Goal: Information Seeking & Learning: Learn about a topic

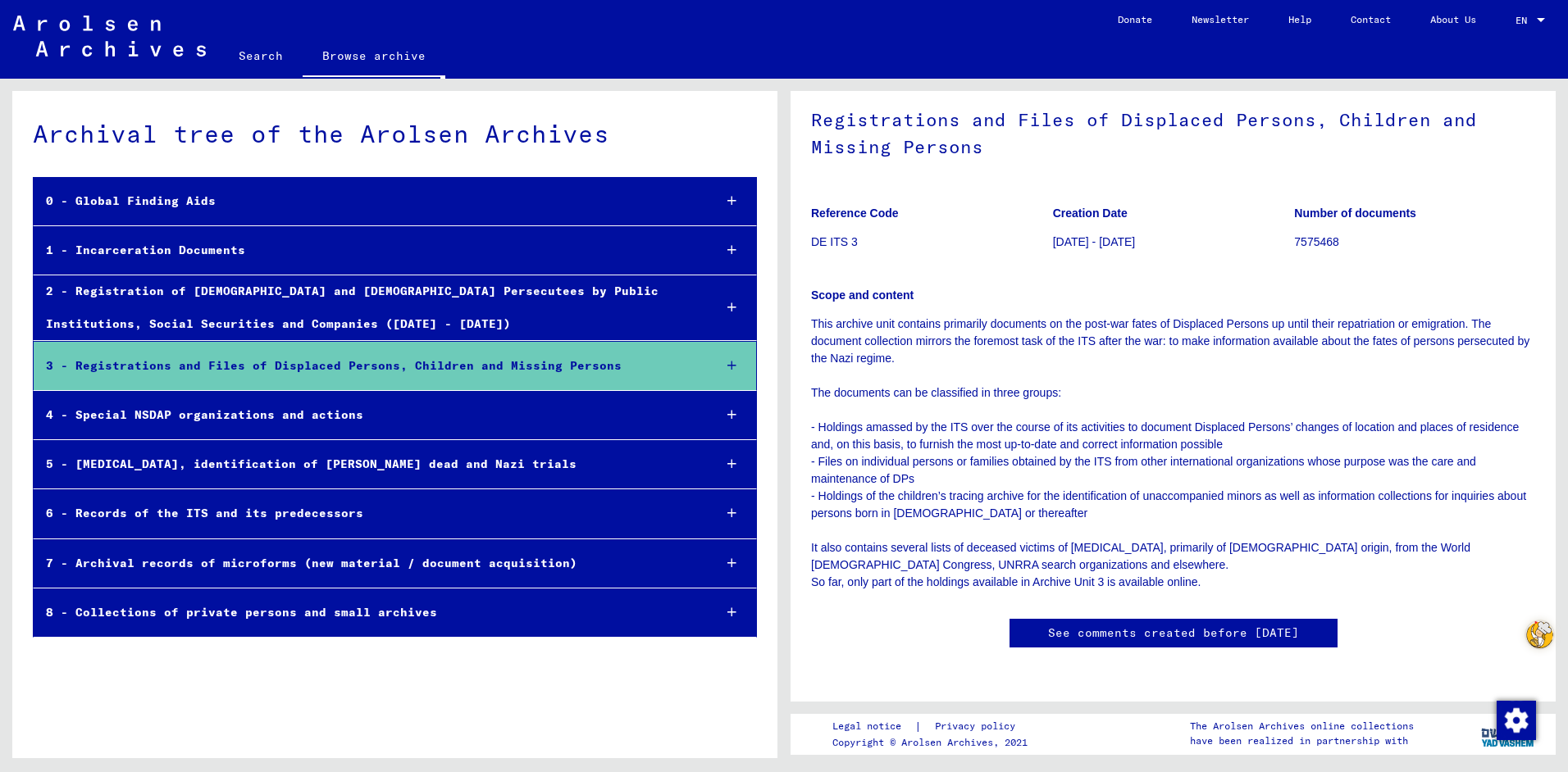
scroll to position [4118, 0]
click at [266, 58] on link "Search" at bounding box center [261, 55] width 83 height 39
click at [261, 54] on link "Search" at bounding box center [261, 57] width 83 height 43
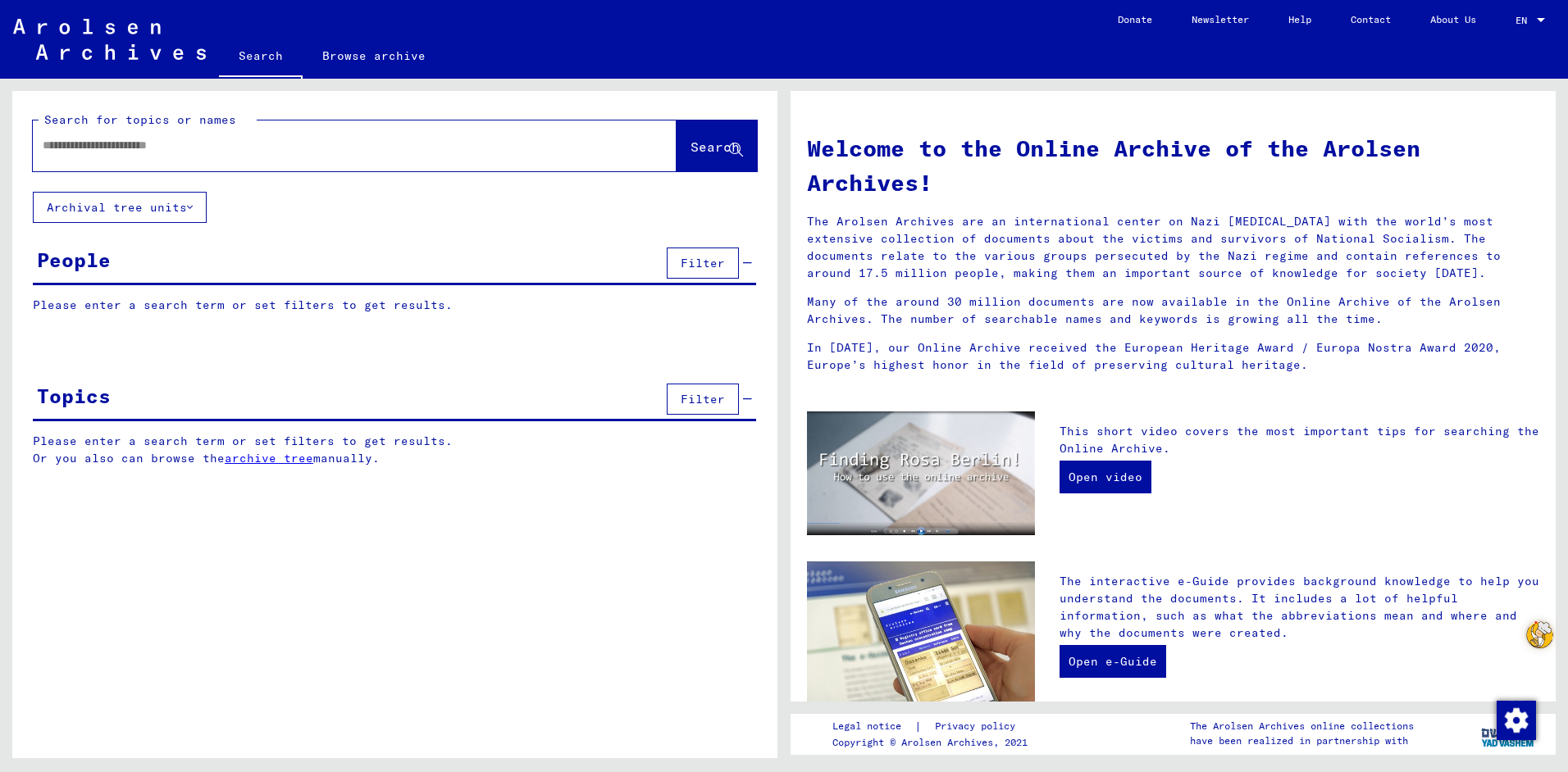
click at [231, 148] on input "text" at bounding box center [334, 145] width 584 height 18
click at [128, 142] on input "text" at bounding box center [334, 145] width 584 height 18
type input "**********"
click at [272, 457] on link "archive tree" at bounding box center [268, 459] width 88 height 15
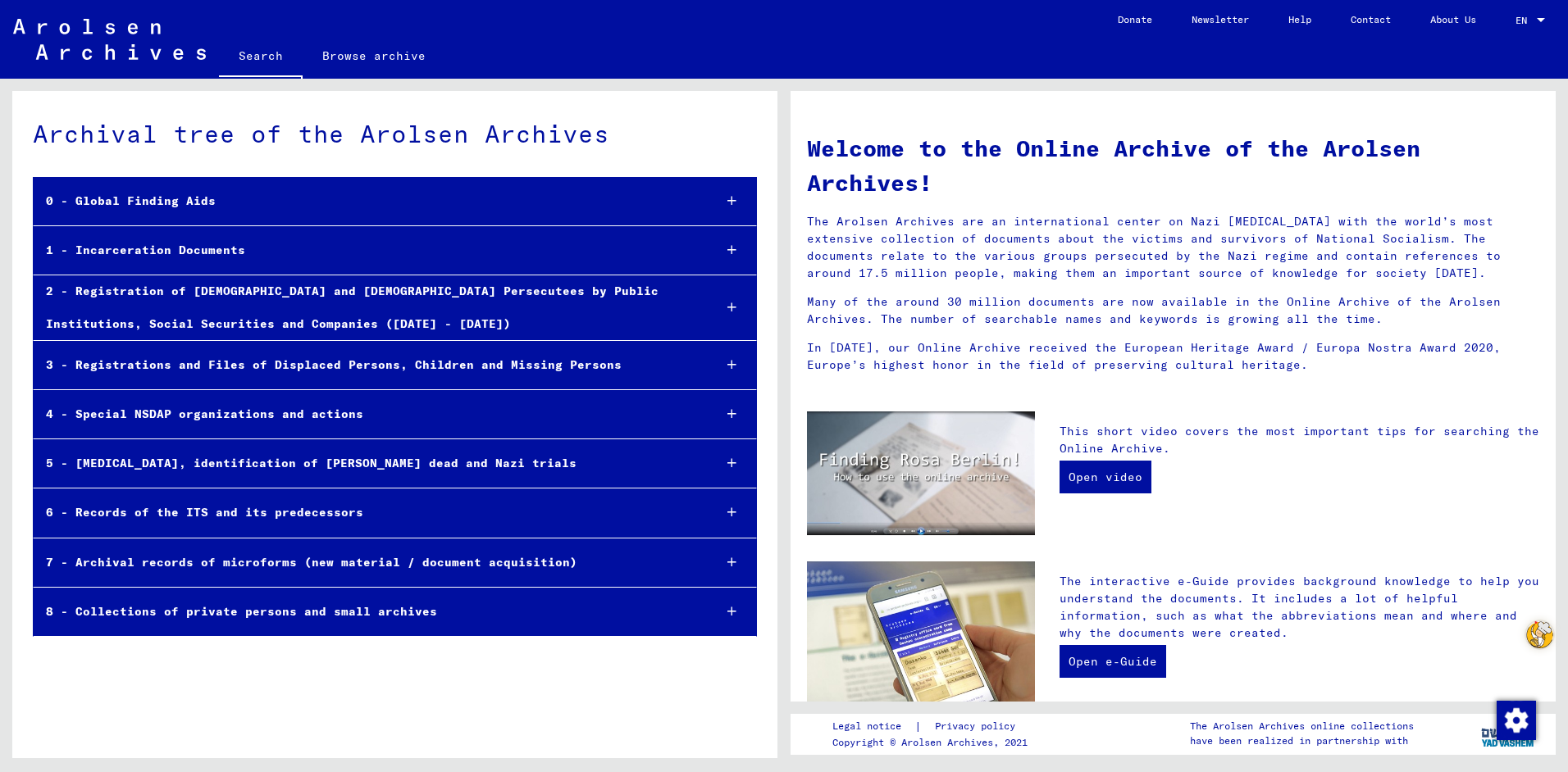
click at [373, 515] on div "6 - Records of the ITS and its predecessors" at bounding box center [366, 513] width 666 height 32
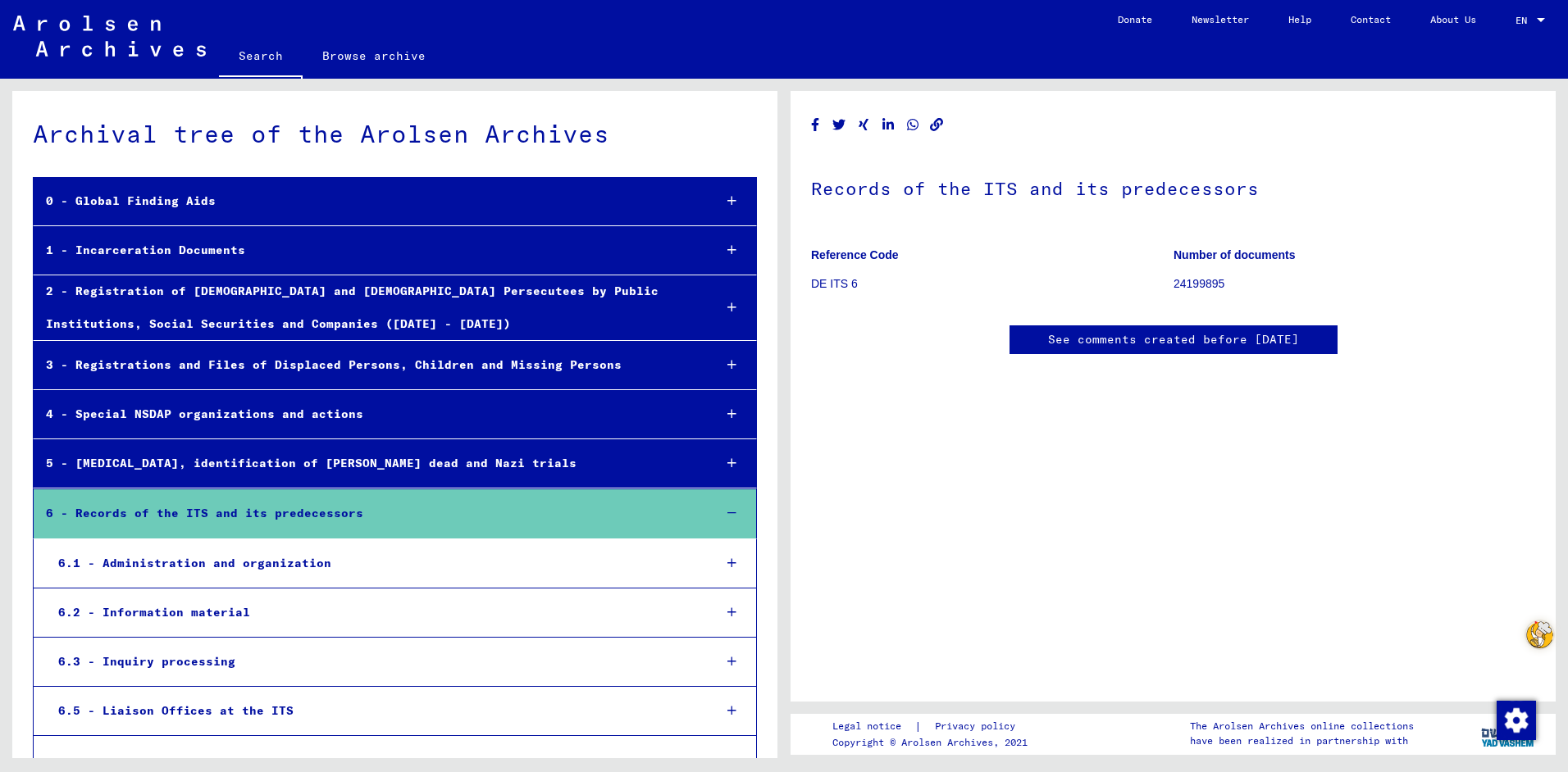
click at [348, 564] on div "6.1 - Administration and organization" at bounding box center [373, 564] width 654 height 32
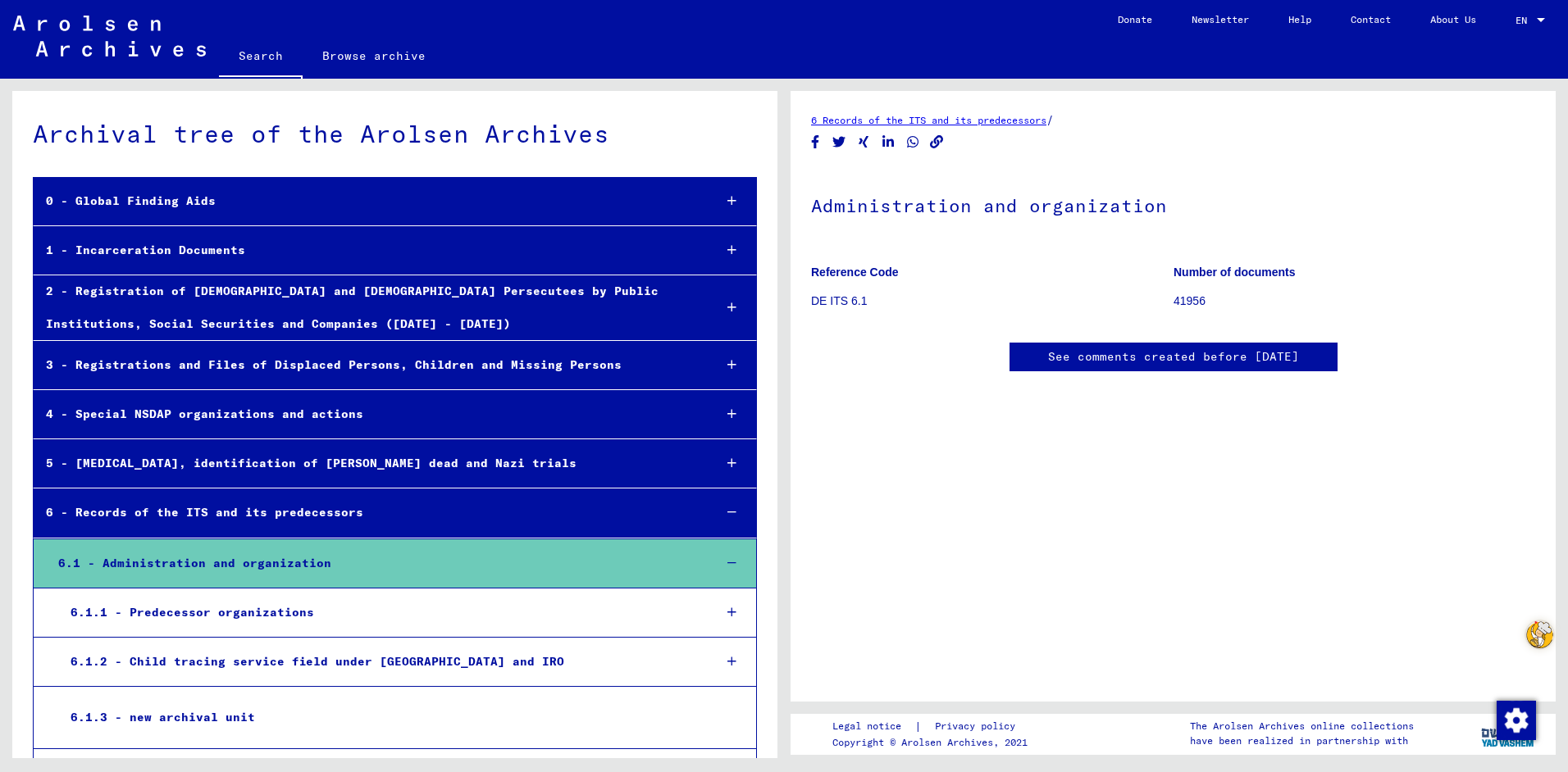
click at [308, 628] on div "6.1.1 - Predecessor organizations" at bounding box center [379, 613] width 642 height 32
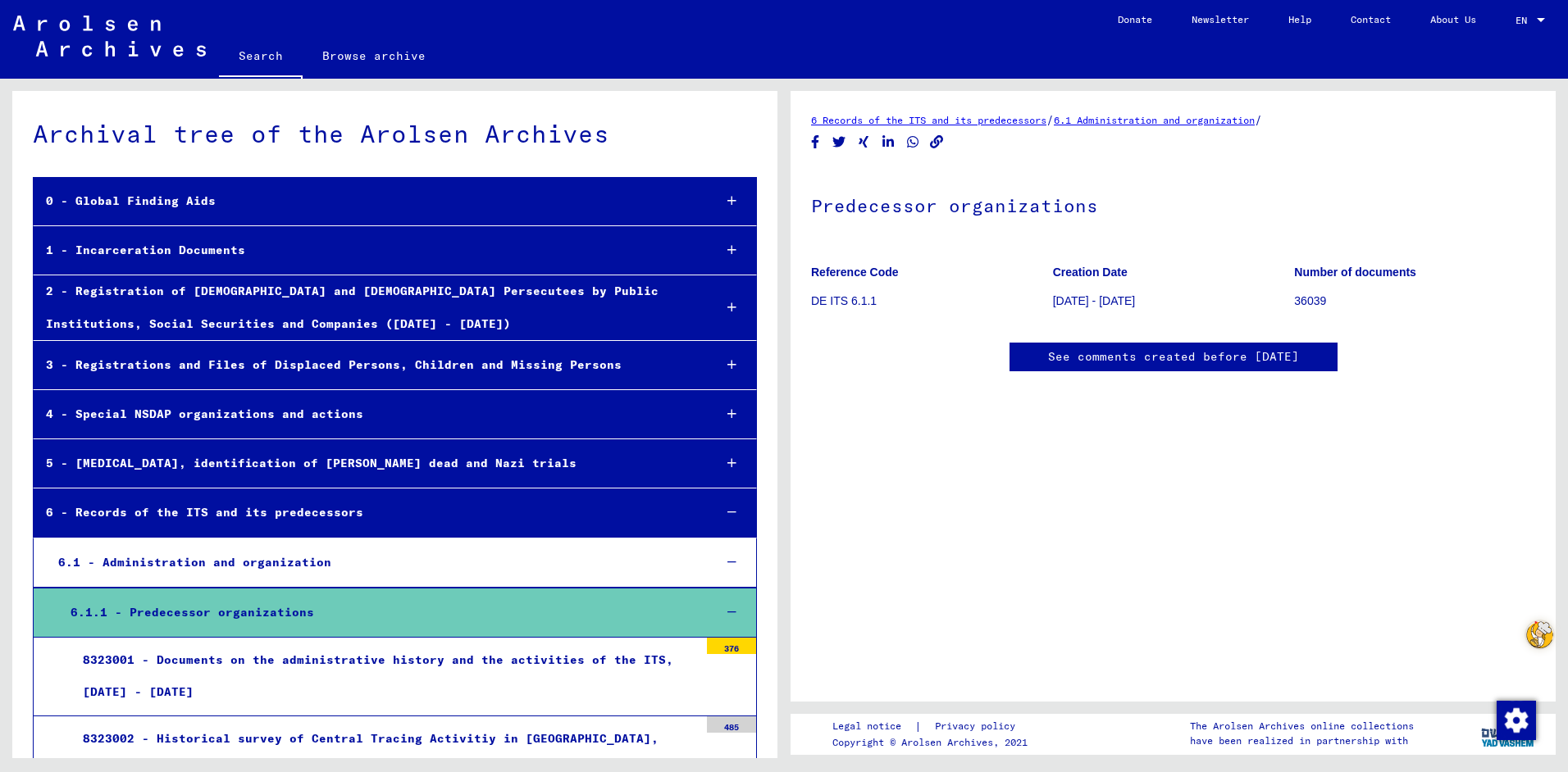
click at [221, 359] on div "3 - Registrations and Files of Displaced Persons, Children and Missing Persons" at bounding box center [367, 365] width 667 height 32
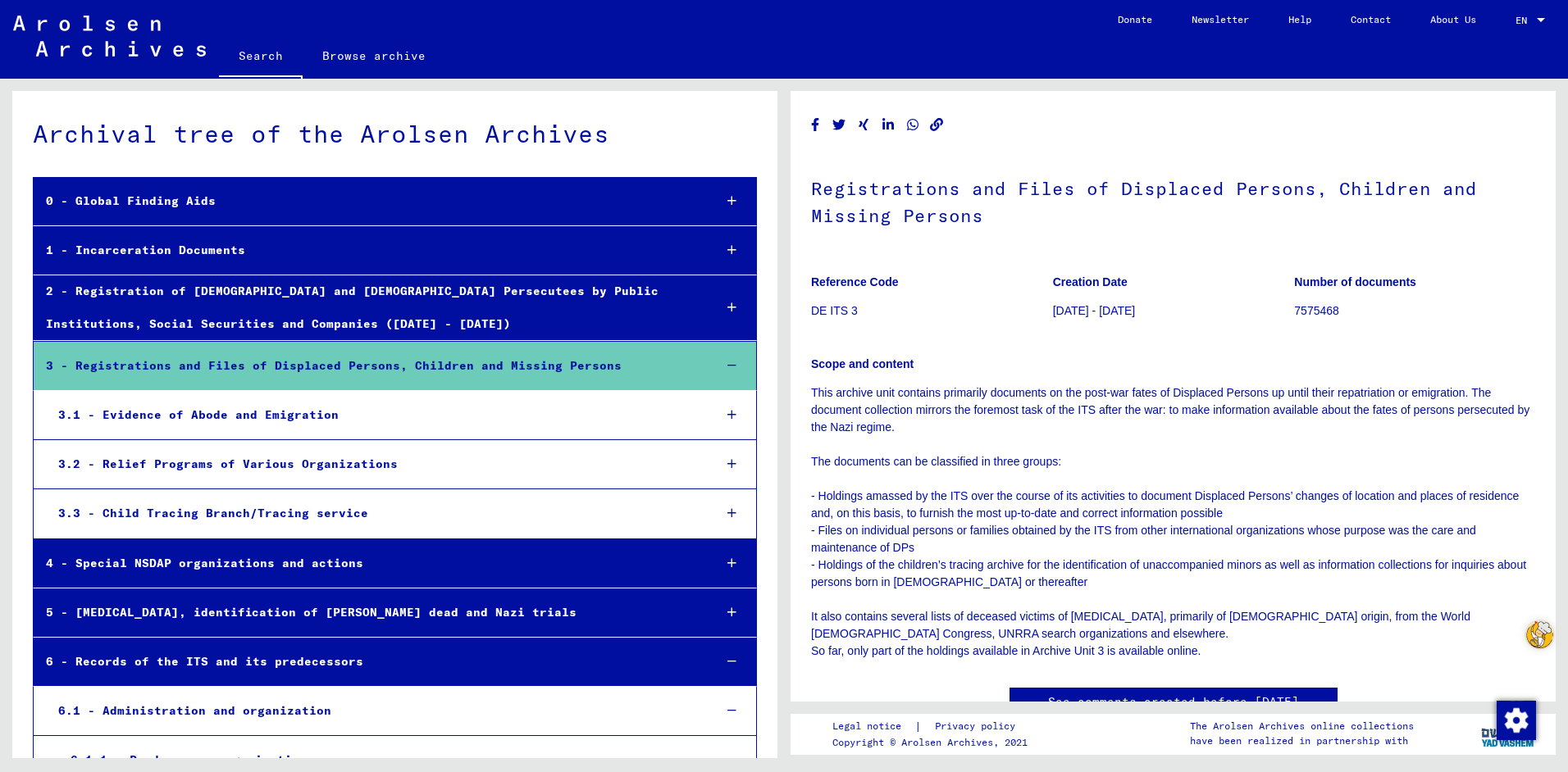
click at [286, 243] on div "1 - Incarceration Documents" at bounding box center [367, 250] width 667 height 32
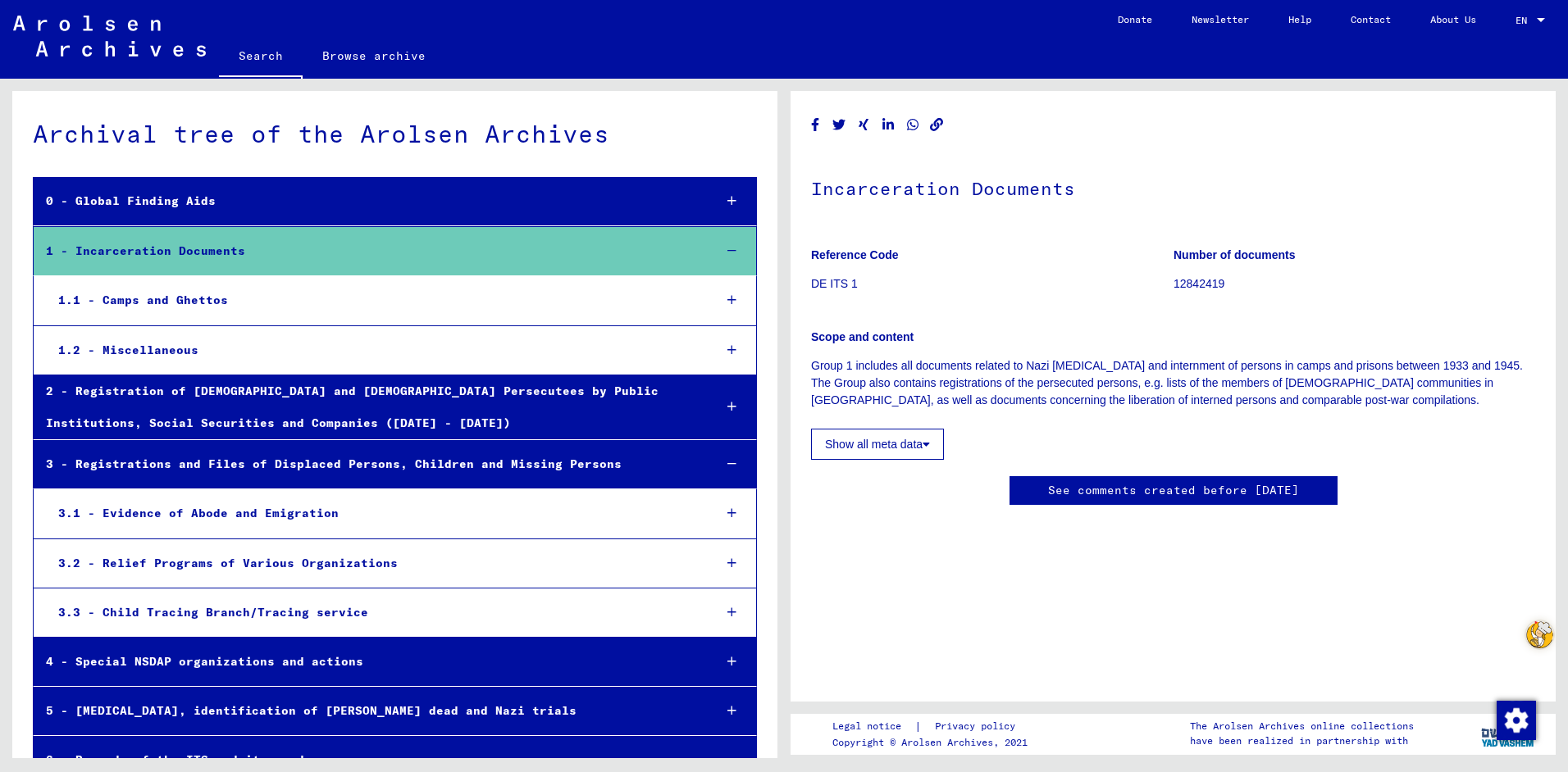
click at [303, 518] on div "3.1 - Evidence of Abode and Emigration" at bounding box center [373, 514] width 654 height 32
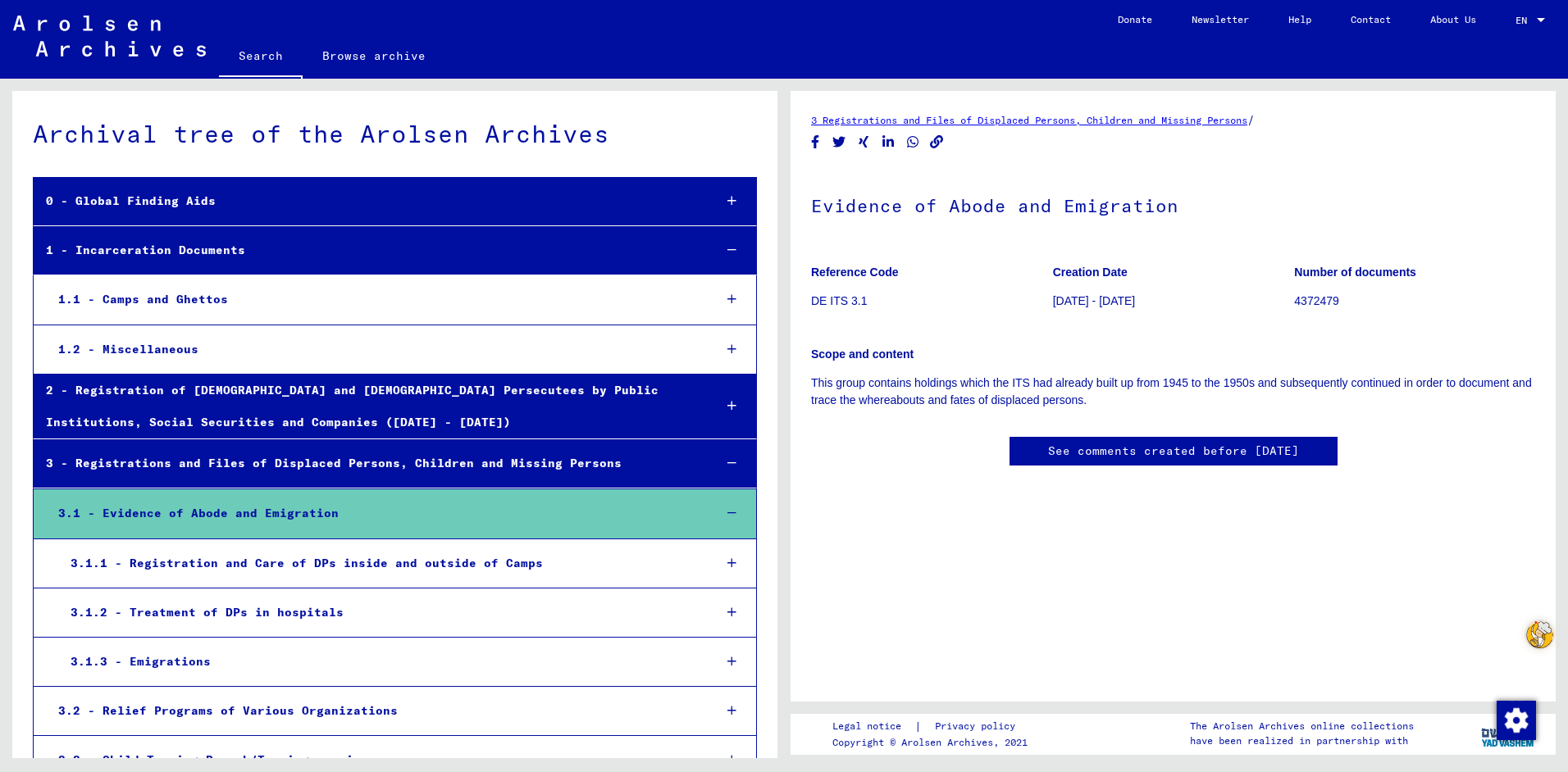
click at [290, 564] on div "3.1.1 - Registration and Care of DPs inside and outside of Camps" at bounding box center [379, 564] width 642 height 32
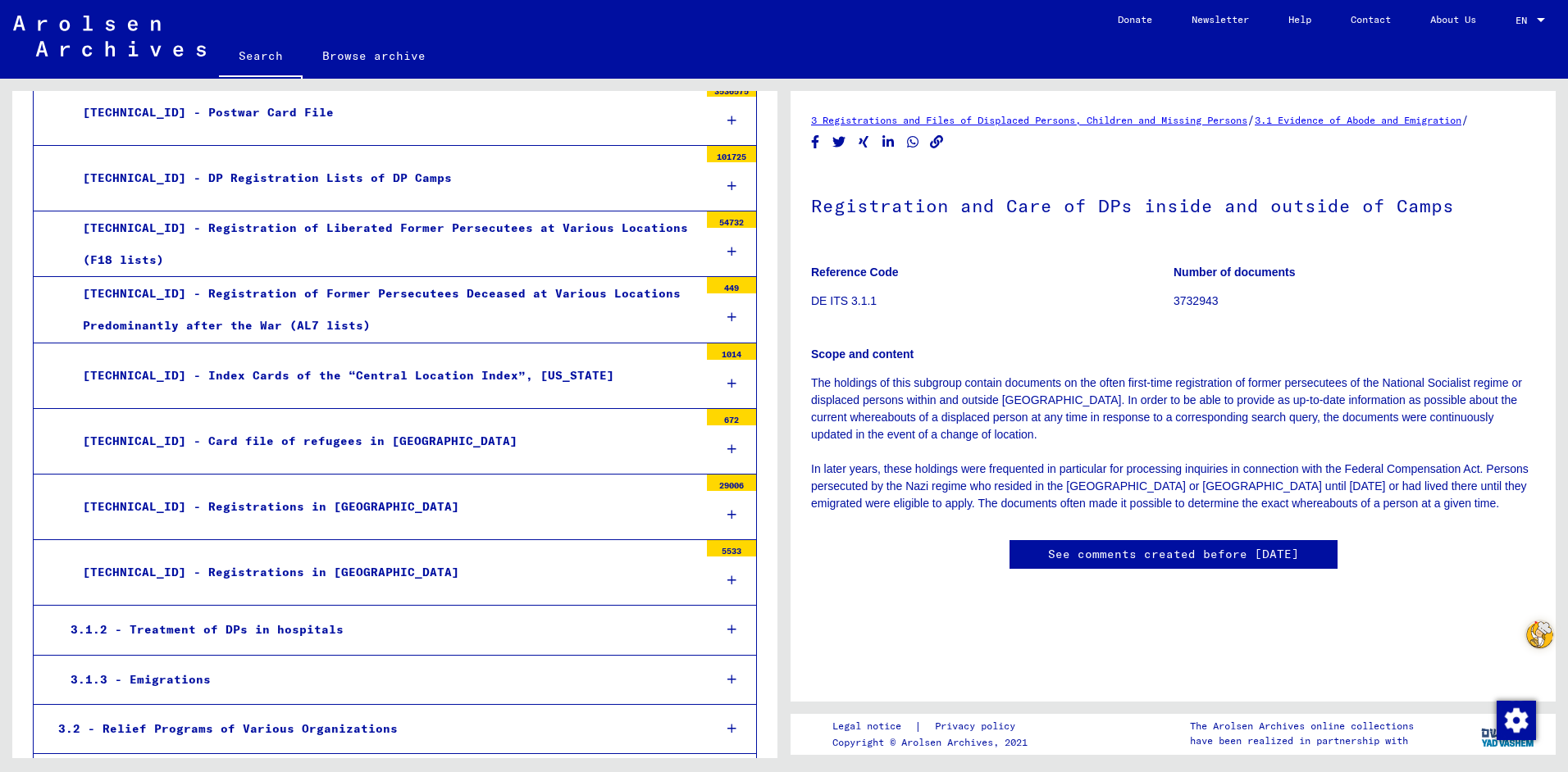
scroll to position [656, 0]
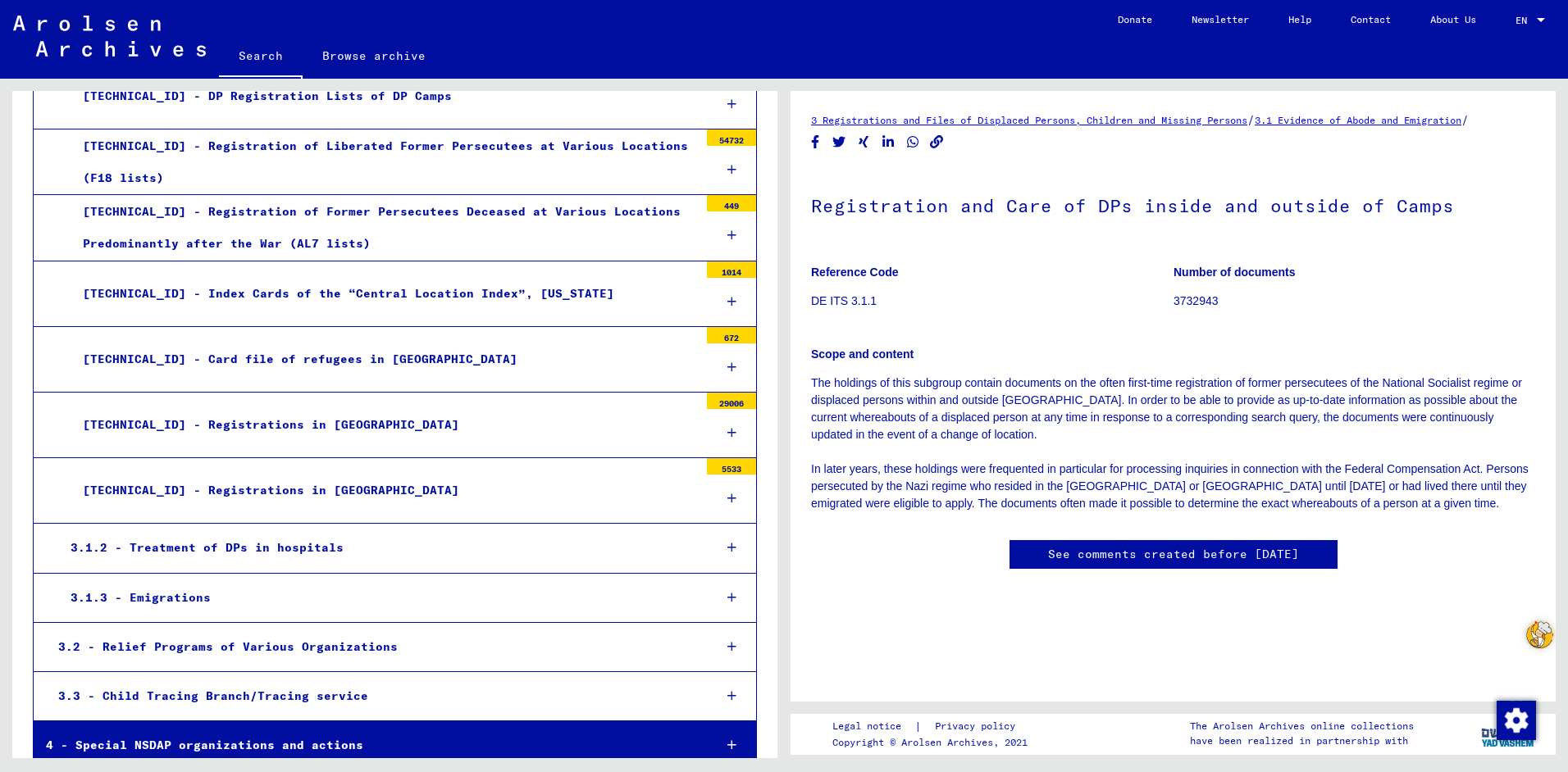
click at [349, 549] on div "3.1.2 - Treatment of DPs in hospitals" at bounding box center [379, 548] width 642 height 32
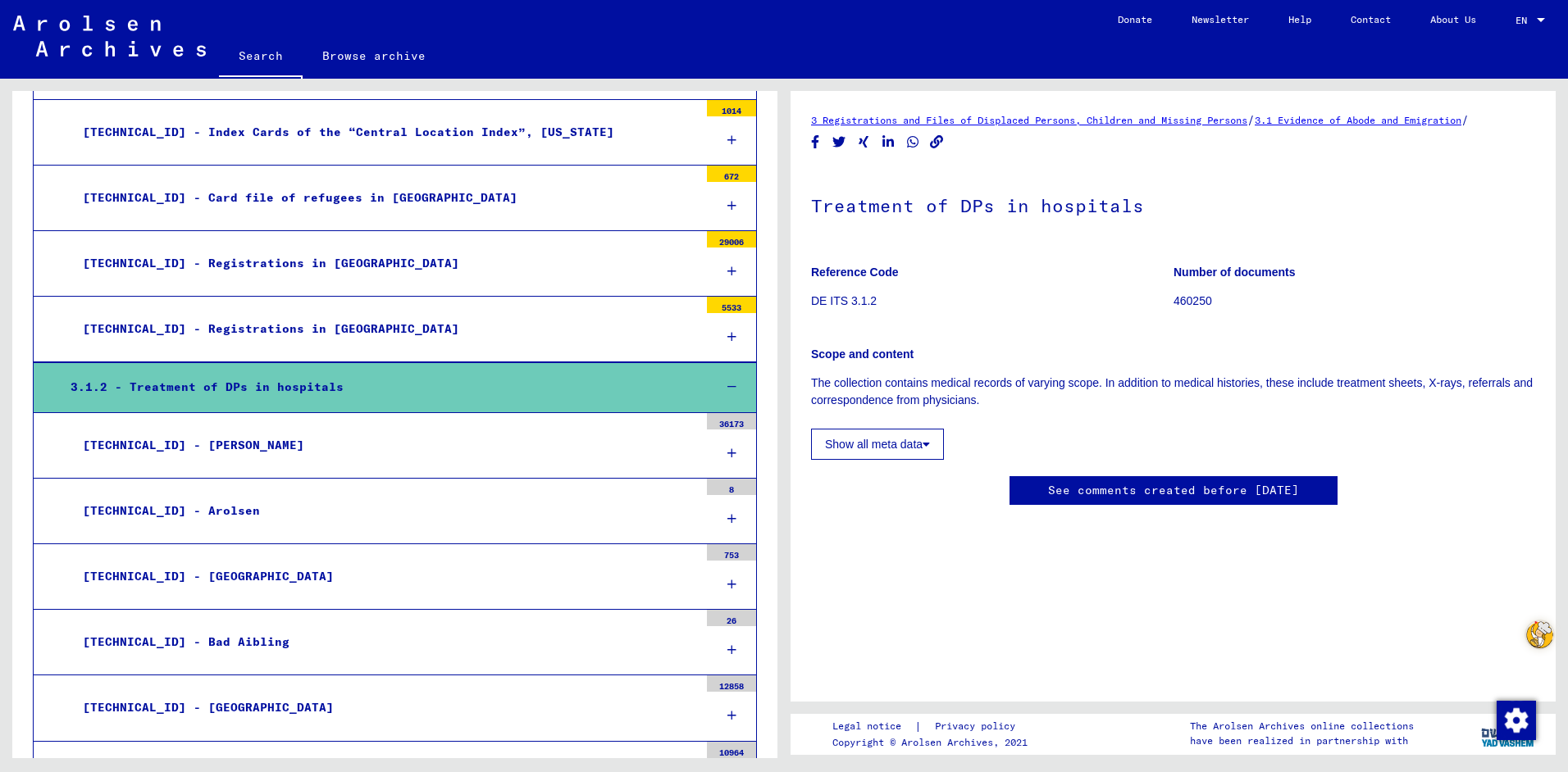
scroll to position [820, 0]
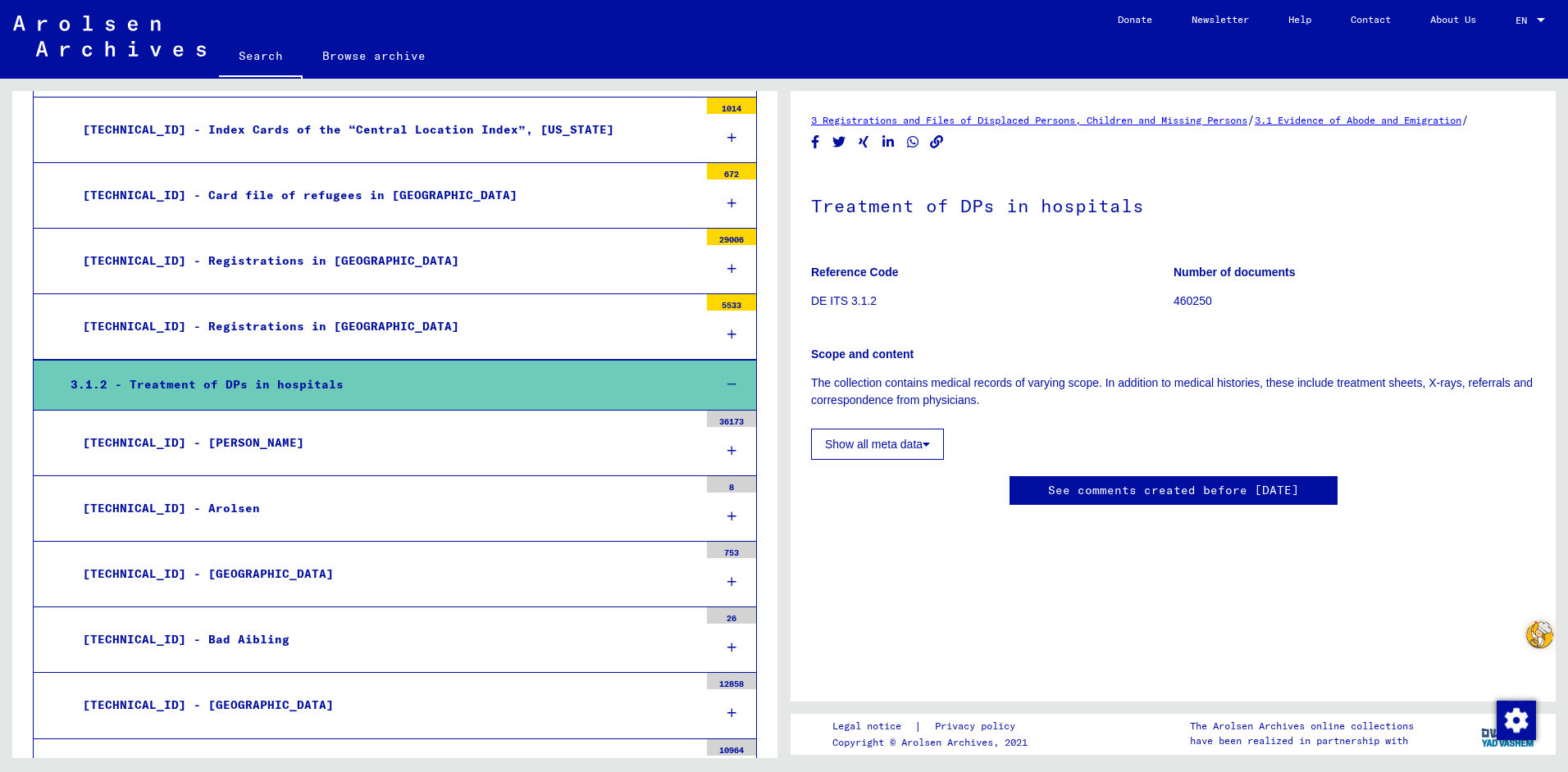
click at [492, 575] on div "[TECHNICAL_ID] - [GEOGRAPHIC_DATA]" at bounding box center [384, 574] width 628 height 32
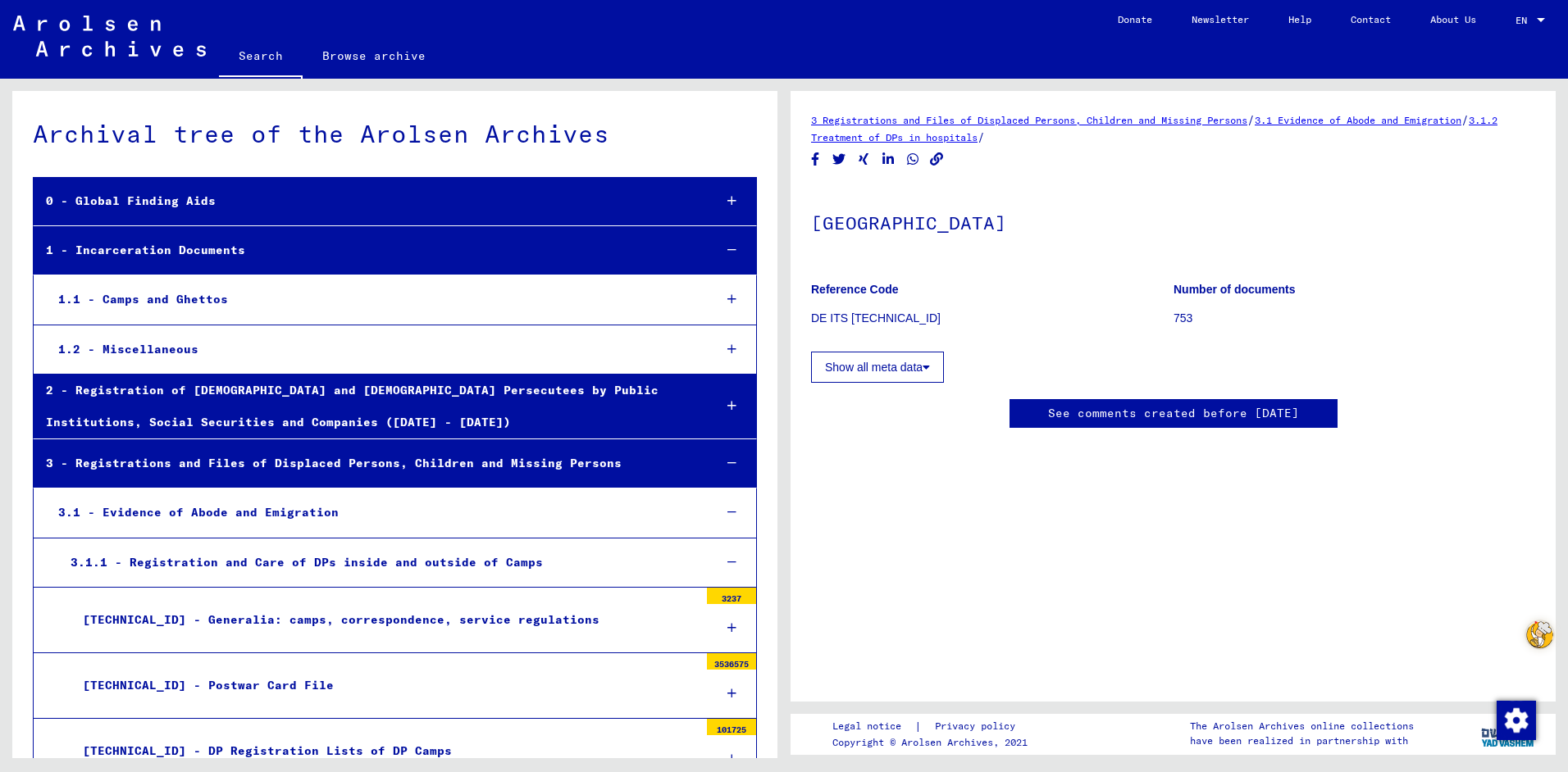
click at [929, 366] on icon at bounding box center [925, 368] width 8 height 12
